Goal: Find specific page/section: Find specific page/section

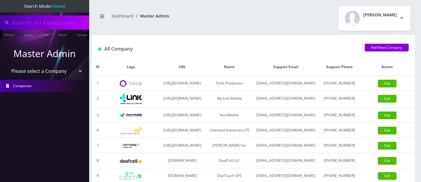
type input "5165604062"
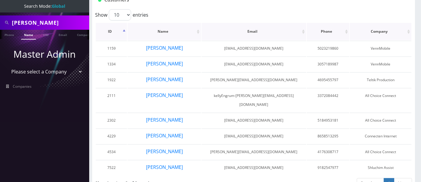
scroll to position [51, 0]
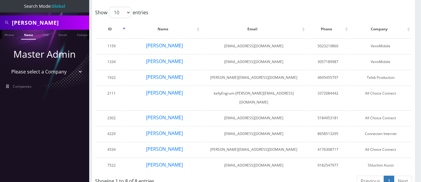
drag, startPoint x: 46, startPoint y: 22, endPoint x: 0, endPoint y: 17, distance: 46.0
click at [0, 18] on div "kelly" at bounding box center [44, 22] width 89 height 14
type input "[PERSON_NAME]"
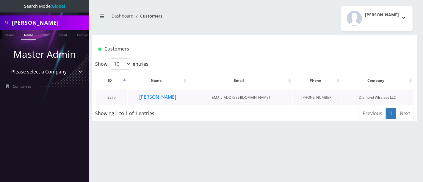
scroll to position [0, 3]
